Goal: Task Accomplishment & Management: Use online tool/utility

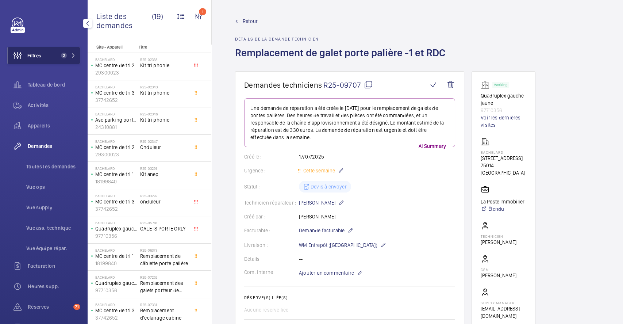
drag, startPoint x: 28, startPoint y: 60, endPoint x: 41, endPoint y: 59, distance: 12.4
click at [29, 60] on span "Filtres" at bounding box center [25, 56] width 34 height 18
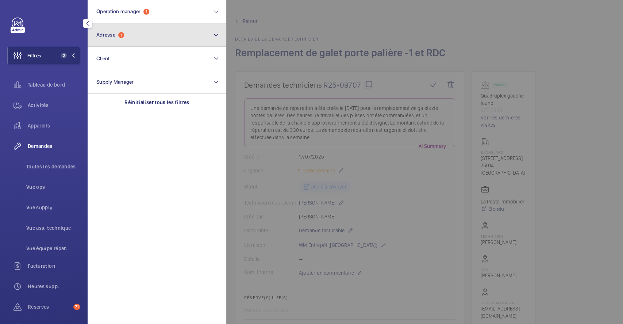
click at [119, 40] on button "Adresse 1" at bounding box center [157, 34] width 139 height 23
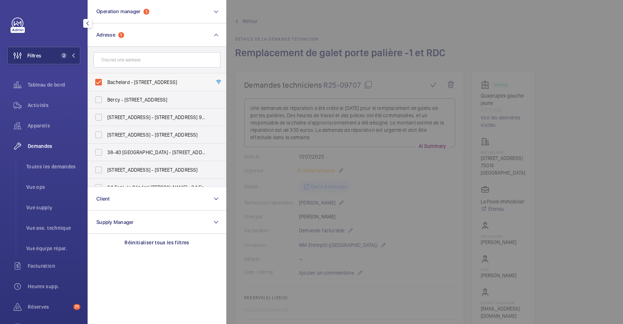
click at [99, 83] on label "Bachelard - 111 Boulevard Brune, PARIS 75014" at bounding box center [151, 82] width 127 height 18
click at [99, 83] on input "Bachelard - 111 Boulevard Brune, PARIS 75014" at bounding box center [98, 82] width 15 height 15
checkbox input "false"
click at [309, 82] on div at bounding box center [537, 162] width 623 height 324
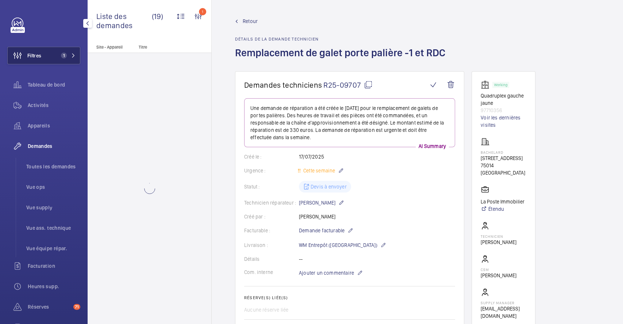
click at [43, 54] on button "Filtres 1" at bounding box center [43, 56] width 73 height 18
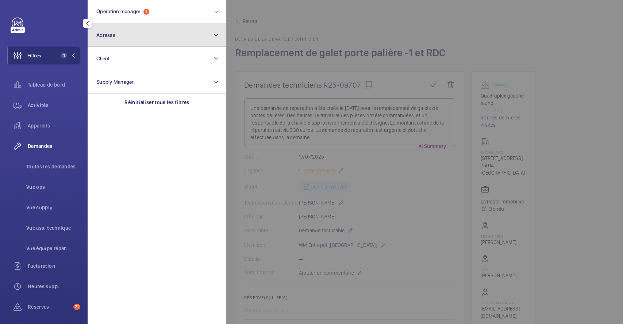
click at [136, 36] on button "Adresse" at bounding box center [157, 34] width 139 height 23
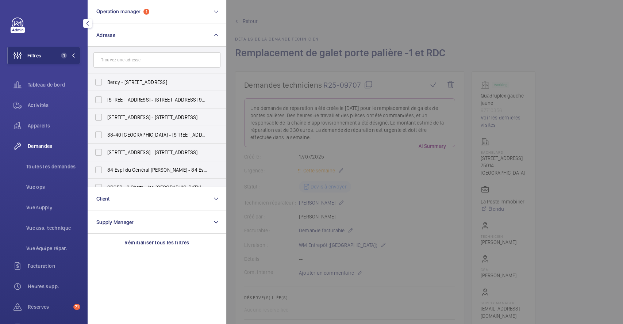
click at [128, 62] on input "text" at bounding box center [156, 59] width 127 height 15
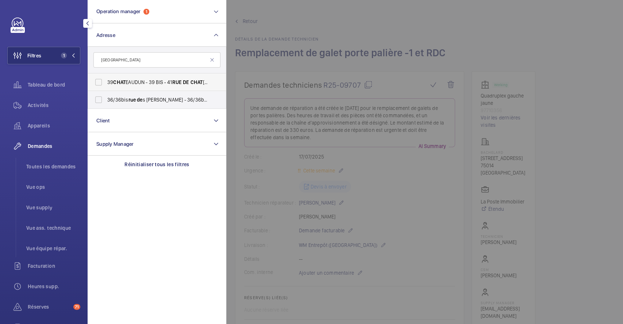
type input "rue de chat"
click at [98, 82] on label "39 CHAT EAUDUN - 39 BIS ‐ 41 RUE DE CHAT EAUDUN, PARIS 75009" at bounding box center [151, 82] width 127 height 18
click at [98, 82] on input "39 CHAT EAUDUN - 39 BIS ‐ 41 RUE DE CHAT EAUDUN, PARIS 75009" at bounding box center [98, 82] width 15 height 15
checkbox input "true"
click at [326, 71] on div at bounding box center [537, 162] width 623 height 324
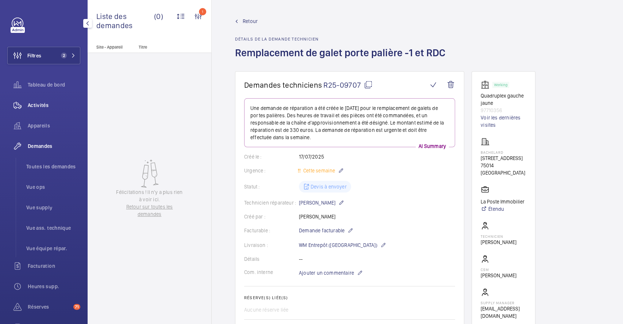
click at [43, 102] on span "Activités" at bounding box center [54, 104] width 53 height 7
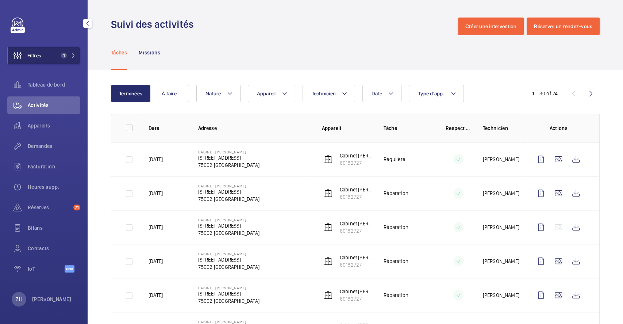
click at [41, 61] on span "Filtres" at bounding box center [25, 56] width 34 height 18
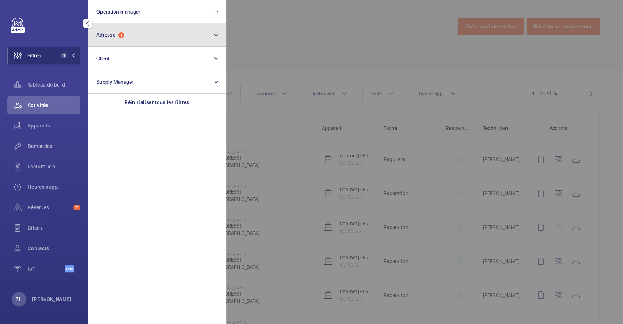
click at [147, 32] on button "Adresse 1" at bounding box center [157, 34] width 139 height 23
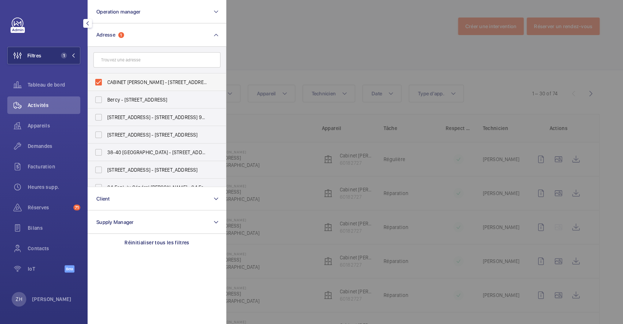
click at [97, 80] on label "CABINET [PERSON_NAME] - [STREET_ADDRESS]" at bounding box center [151, 82] width 127 height 18
click at [97, 80] on input "CABINET [PERSON_NAME] - [STREET_ADDRESS]" at bounding box center [98, 82] width 15 height 15
checkbox input "false"
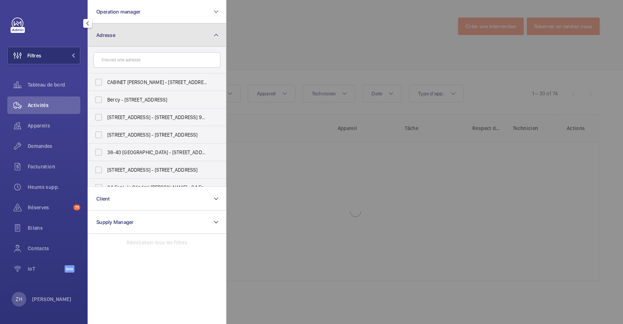
click at [114, 35] on span "Adresse" at bounding box center [105, 35] width 19 height 6
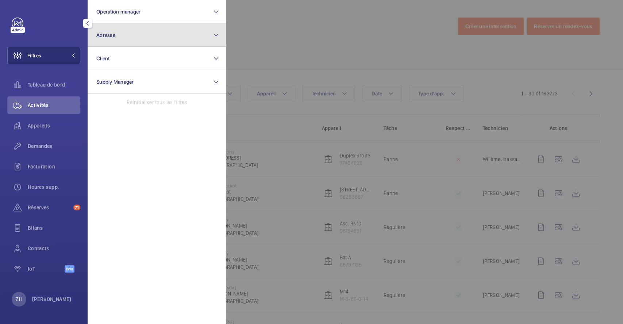
click at [123, 36] on button "Adresse" at bounding box center [157, 34] width 139 height 23
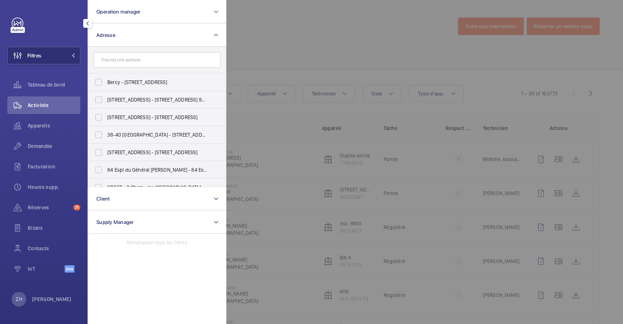
click at [124, 61] on input "text" at bounding box center [156, 59] width 127 height 15
type input "2"
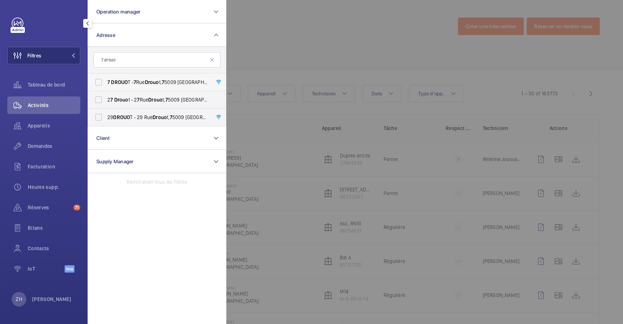
type input "7 drouo"
click at [98, 82] on label "7 DROUO T - [STREET_ADDRESS][GEOGRAPHIC_DATA] 5009" at bounding box center [151, 82] width 127 height 18
click at [98, 82] on input "7 DROUO T - [STREET_ADDRESS][GEOGRAPHIC_DATA] 5009" at bounding box center [98, 82] width 15 height 15
checkbox input "true"
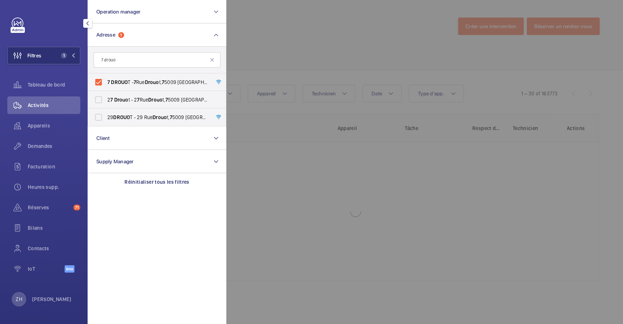
click at [329, 46] on div at bounding box center [537, 162] width 623 height 324
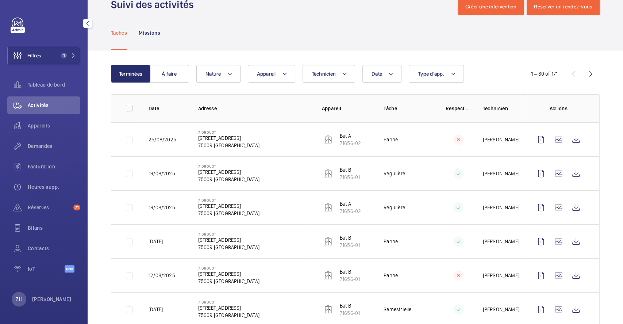
scroll to position [49, 0]
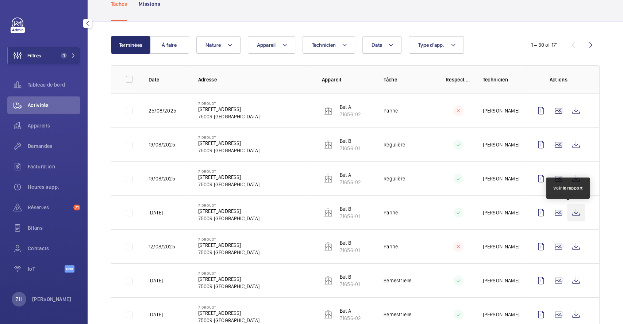
click at [567, 210] on wm-front-icon-button at bounding box center [576, 213] width 18 height 18
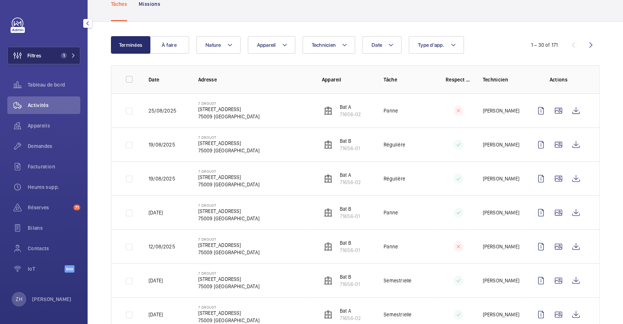
click at [32, 54] on span "Filtres" at bounding box center [34, 55] width 14 height 7
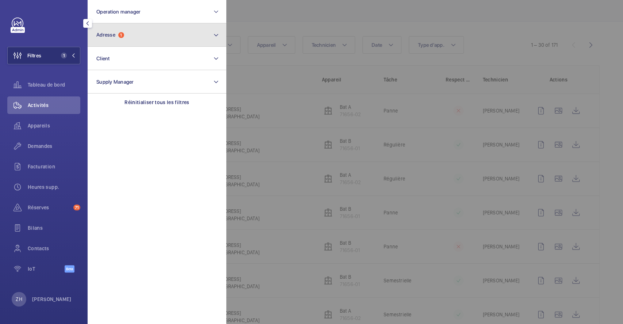
click at [131, 42] on button "Adresse 1" at bounding box center [157, 34] width 139 height 23
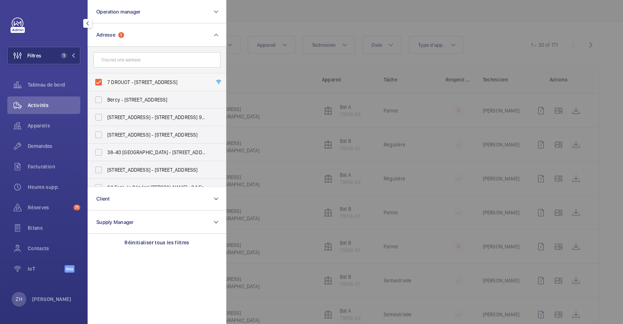
click at [105, 84] on label "7 DROUOT - [STREET_ADDRESS]" at bounding box center [151, 82] width 127 height 18
click at [105, 84] on input "7 DROUOT - [STREET_ADDRESS]" at bounding box center [98, 82] width 15 height 15
checkbox input "false"
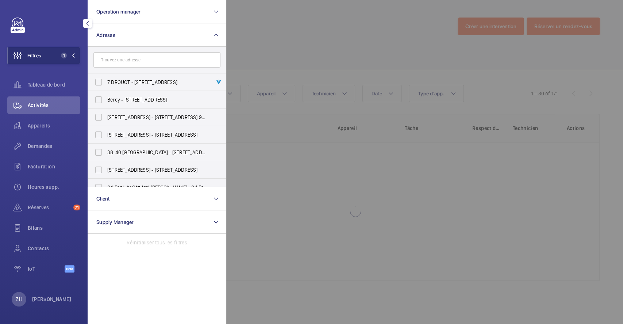
click at [300, 23] on div at bounding box center [537, 162] width 623 height 324
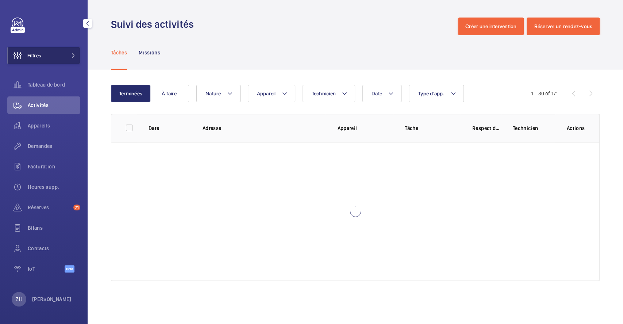
click at [45, 56] on button "Filtres" at bounding box center [43, 56] width 73 height 18
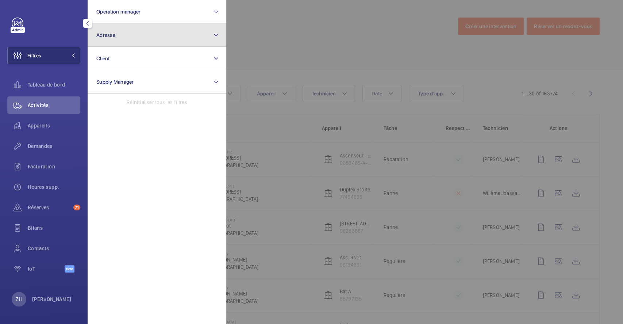
click at [136, 37] on button "Adresse" at bounding box center [157, 34] width 139 height 23
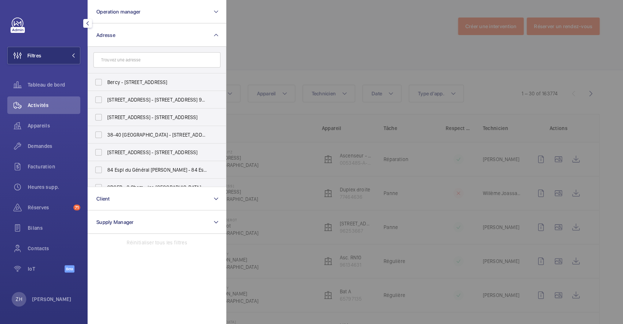
click at [128, 59] on input "text" at bounding box center [156, 59] width 127 height 15
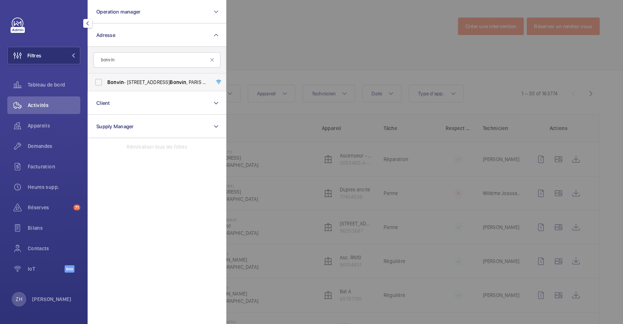
type input "bonvin"
click at [100, 81] on label "Bonvin - [STREET_ADDRESS][PERSON_NAME]" at bounding box center [151, 82] width 127 height 18
click at [100, 81] on input "Bonvin - [STREET_ADDRESS][PERSON_NAME]" at bounding box center [98, 82] width 15 height 15
checkbox input "true"
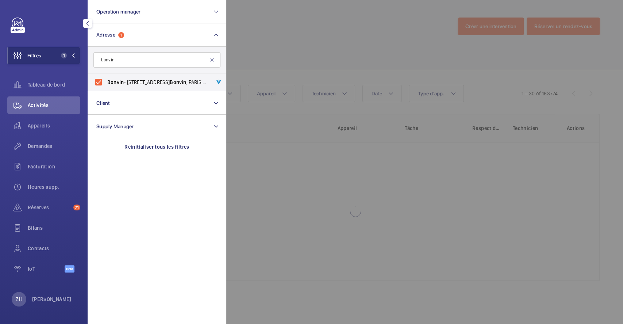
click at [278, 47] on div at bounding box center [537, 162] width 623 height 324
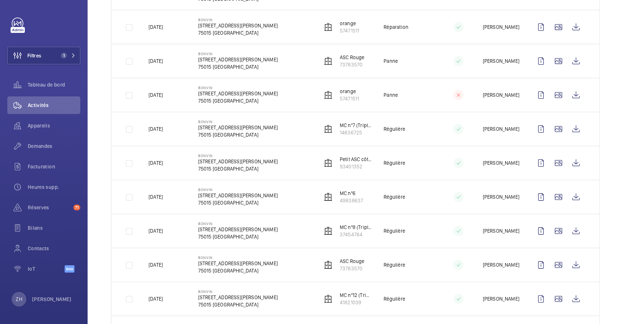
scroll to position [243, 0]
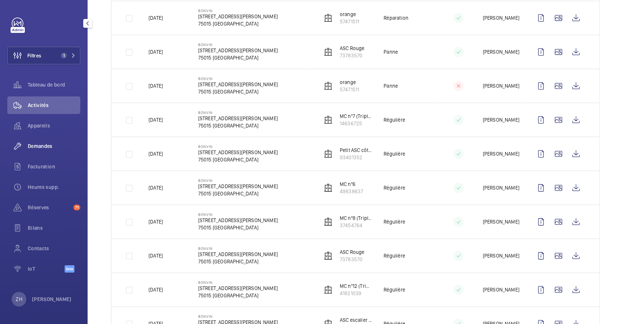
click at [42, 145] on span "Demandes" at bounding box center [54, 145] width 53 height 7
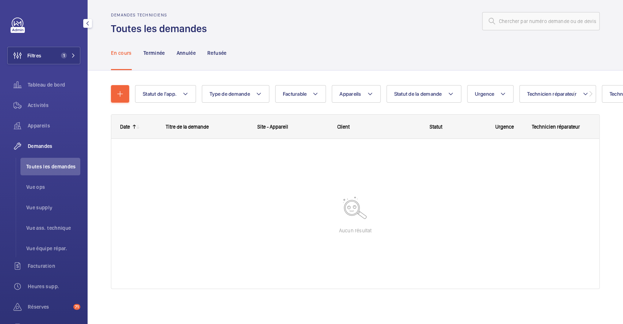
scroll to position [5, 0]
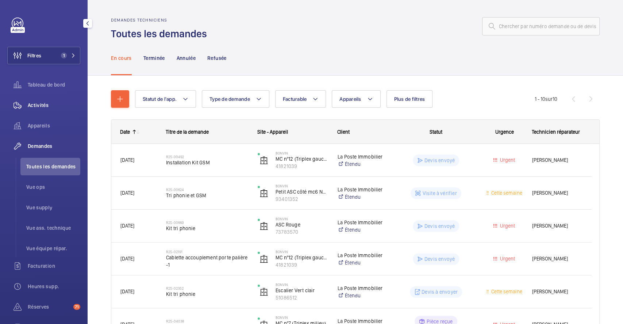
click at [33, 102] on span "Activités" at bounding box center [54, 104] width 53 height 7
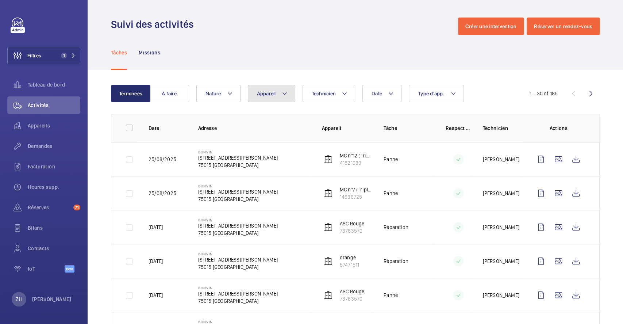
click at [284, 92] on mat-icon at bounding box center [285, 93] width 6 height 9
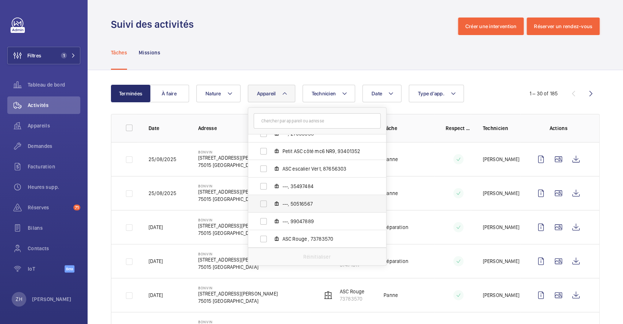
scroll to position [146, 0]
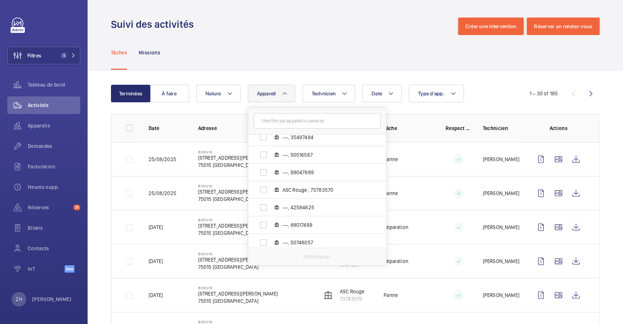
click at [318, 26] on div "Suivi des activités Créer une intervention Réserver un rendez-vous" at bounding box center [355, 27] width 488 height 18
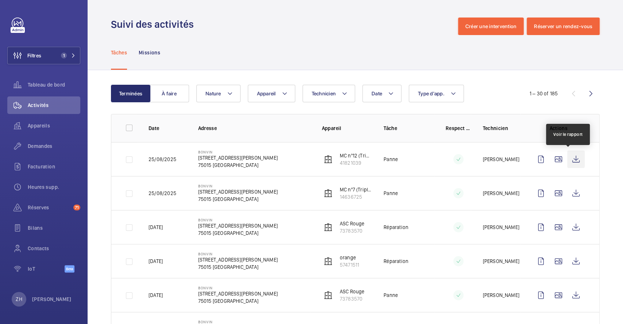
click at [572, 158] on wm-front-icon-button at bounding box center [576, 159] width 18 height 18
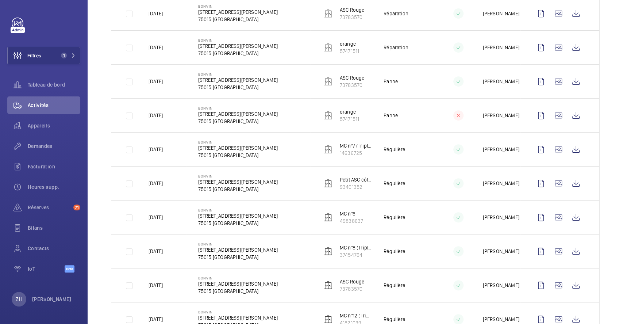
scroll to position [243, 0]
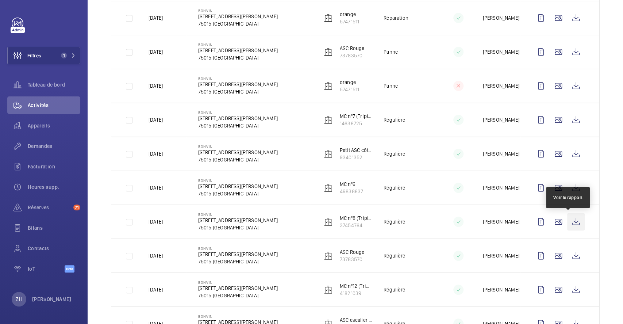
click at [567, 220] on wm-front-icon-button at bounding box center [576, 222] width 18 height 18
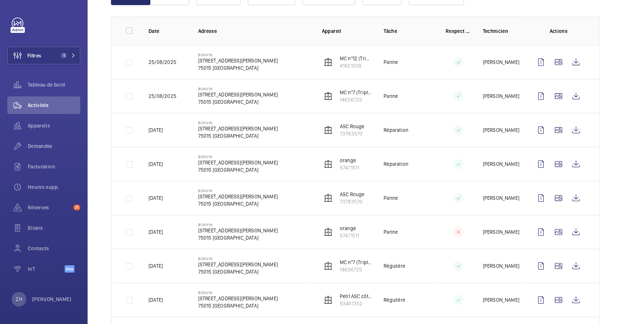
scroll to position [0, 0]
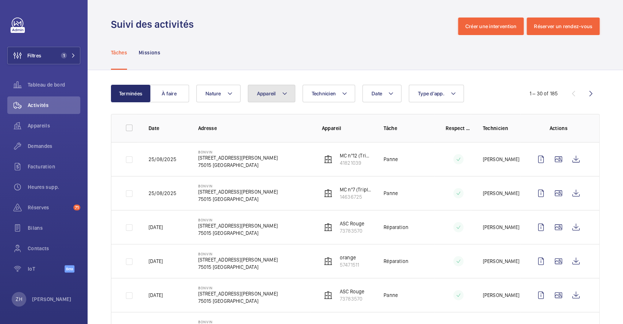
click at [283, 90] on mat-icon at bounding box center [285, 93] width 6 height 9
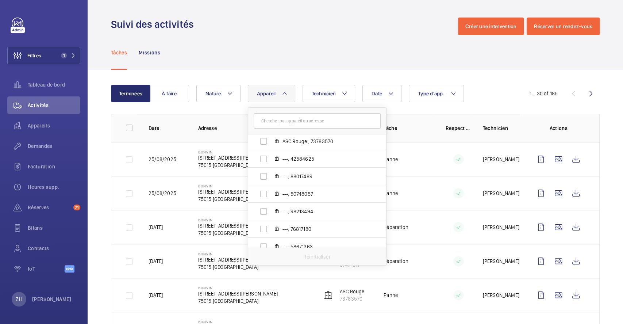
scroll to position [243, 0]
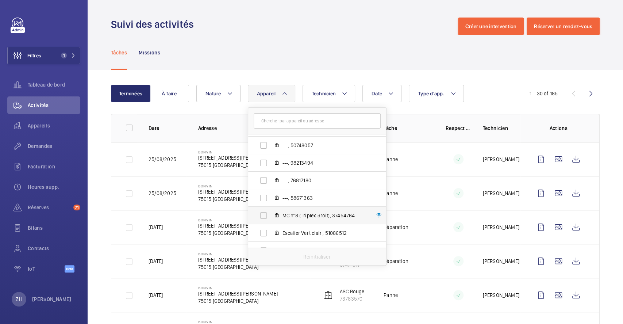
click at [263, 213] on label "MC nº8 (Triplex droit), 37454764" at bounding box center [311, 215] width 126 height 18
click at [263, 213] on input "MC nº8 (Triplex droit), 37454764" at bounding box center [263, 215] width 15 height 15
checkbox input "true"
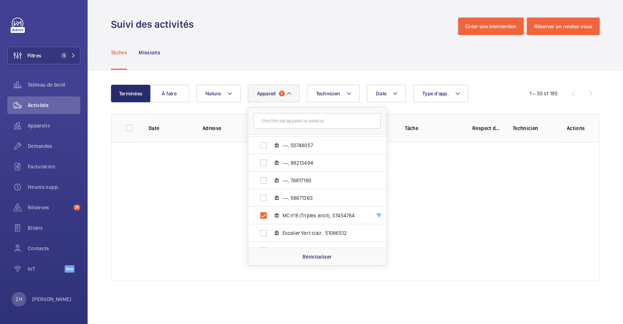
click at [293, 54] on div "Tâches Missions" at bounding box center [355, 52] width 488 height 35
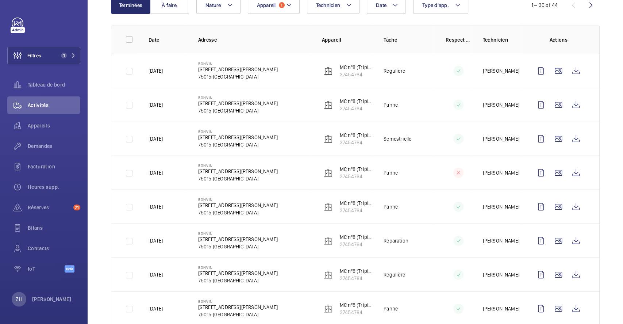
scroll to position [97, 0]
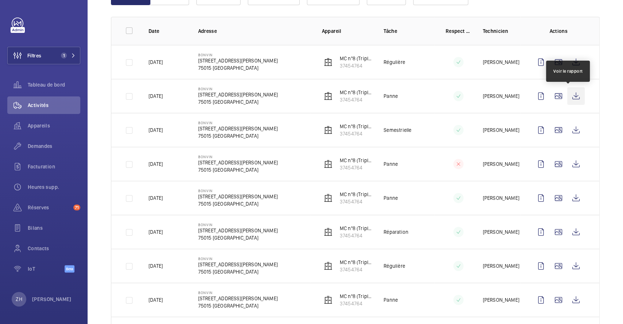
click at [568, 97] on wm-front-icon-button at bounding box center [576, 96] width 18 height 18
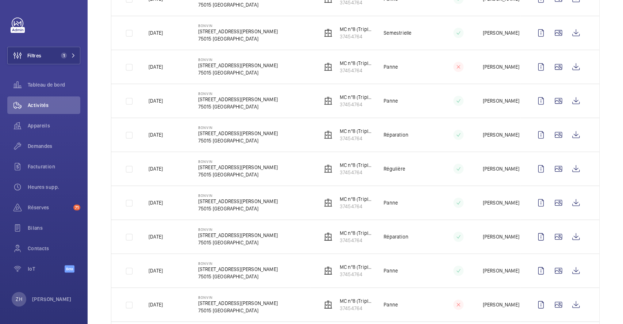
scroll to position [194, 0]
click at [573, 136] on wm-front-icon-button at bounding box center [576, 134] width 18 height 18
click at [571, 202] on wm-front-icon-button at bounding box center [576, 202] width 18 height 18
click at [567, 165] on wm-front-icon-button at bounding box center [576, 168] width 18 height 18
click at [47, 144] on span "Demandes" at bounding box center [54, 145] width 53 height 7
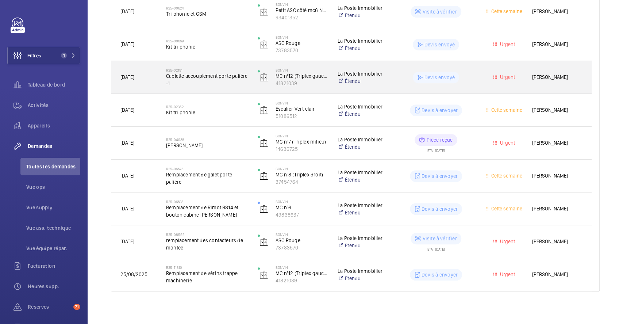
scroll to position [184, 0]
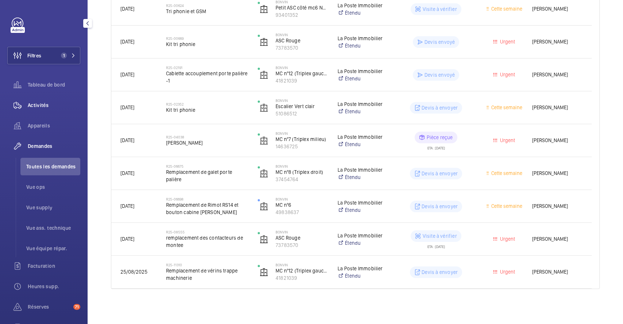
click at [43, 103] on span "Activités" at bounding box center [54, 104] width 53 height 7
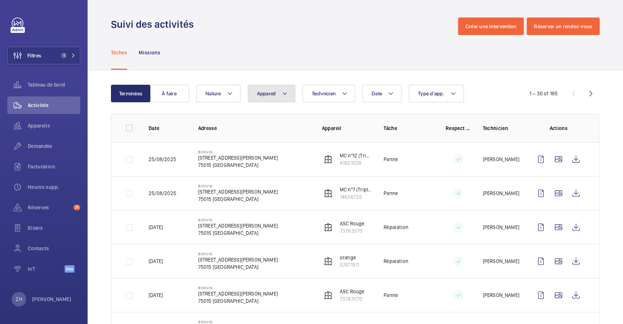
click at [282, 98] on button "Appareil" at bounding box center [271, 94] width 47 height 18
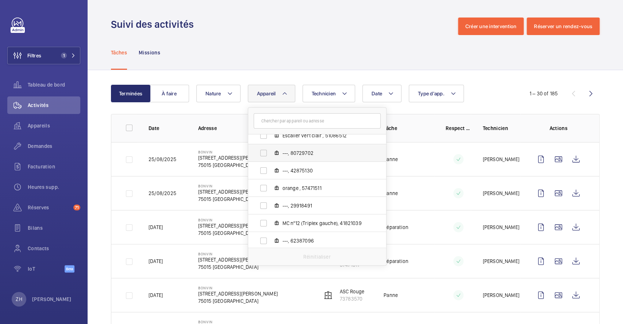
scroll to position [292, 0]
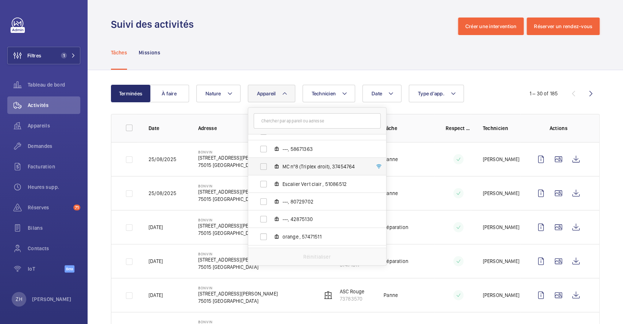
click at [263, 164] on label "MC nº8 (Triplex droit), 37454764" at bounding box center [311, 167] width 126 height 18
click at [263, 164] on input "MC nº8 (Triplex droit), 37454764" at bounding box center [263, 166] width 15 height 15
checkbox input "true"
click at [295, 27] on div "Suivi des activités Créer une intervention Réserver un rendez-vous" at bounding box center [355, 27] width 488 height 18
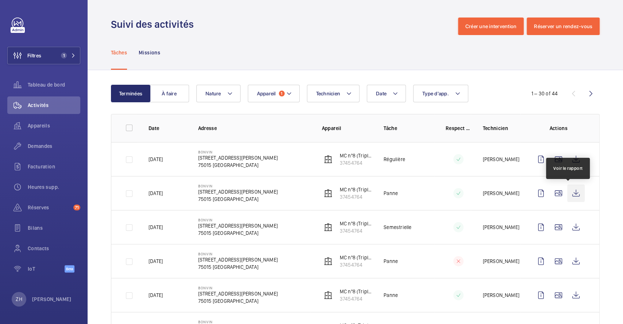
click at [572, 193] on wm-front-icon-button at bounding box center [576, 193] width 18 height 18
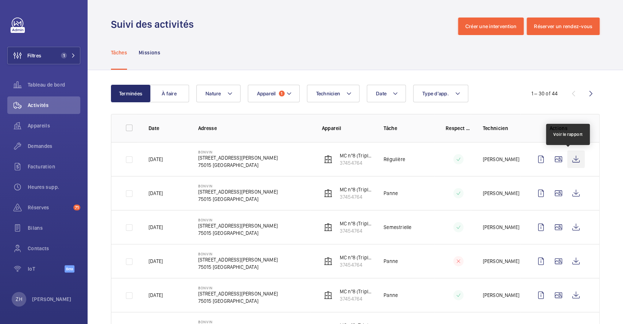
click at [567, 155] on wm-front-icon-button at bounding box center [576, 159] width 18 height 18
